Goal: Transaction & Acquisition: Download file/media

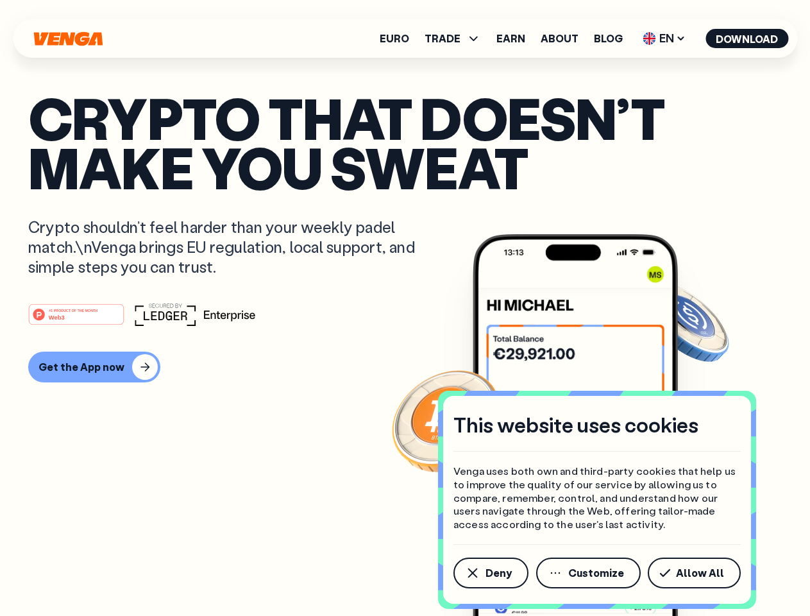
click at [405, 308] on div "#1 PRODUCT OF THE MONTH Web3" at bounding box center [404, 314] width 753 height 23
click at [490, 573] on span "Deny" at bounding box center [498, 573] width 26 height 10
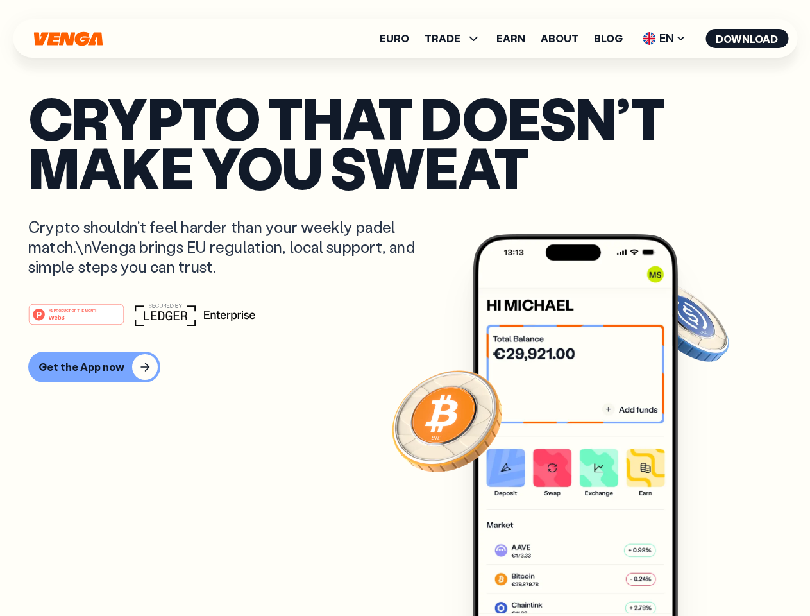
click at [589, 573] on img at bounding box center [575, 449] width 205 height 430
click at [696, 573] on article "Crypto that doesn’t make you sweat Crypto shouldn’t feel harder than your weekl…" at bounding box center [404, 333] width 753 height 481
click at [457, 38] on span "TRADE" at bounding box center [443, 38] width 36 height 10
click at [664, 38] on span "EN" at bounding box center [664, 38] width 52 height 21
click at [747, 38] on button "Download" at bounding box center [746, 38] width 83 height 19
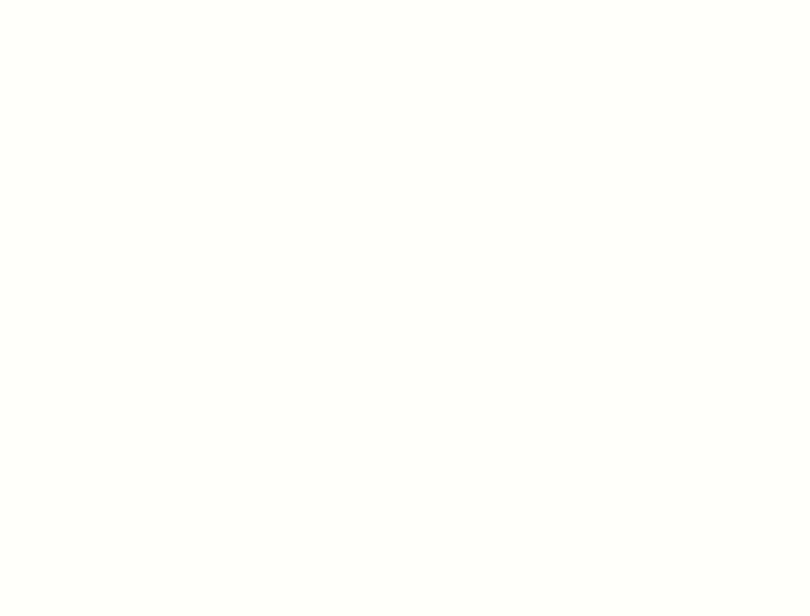
click at [405, 0] on html "This website uses cookies Venga uses both own and third-party cookies that help…" at bounding box center [405, 0] width 810 height 0
click at [92, 0] on html "This website uses cookies Venga uses both own and third-party cookies that help…" at bounding box center [405, 0] width 810 height 0
click at [78, 0] on html "This website uses cookies Venga uses both own and third-party cookies that help…" at bounding box center [405, 0] width 810 height 0
